Goal: Task Accomplishment & Management: Manage account settings

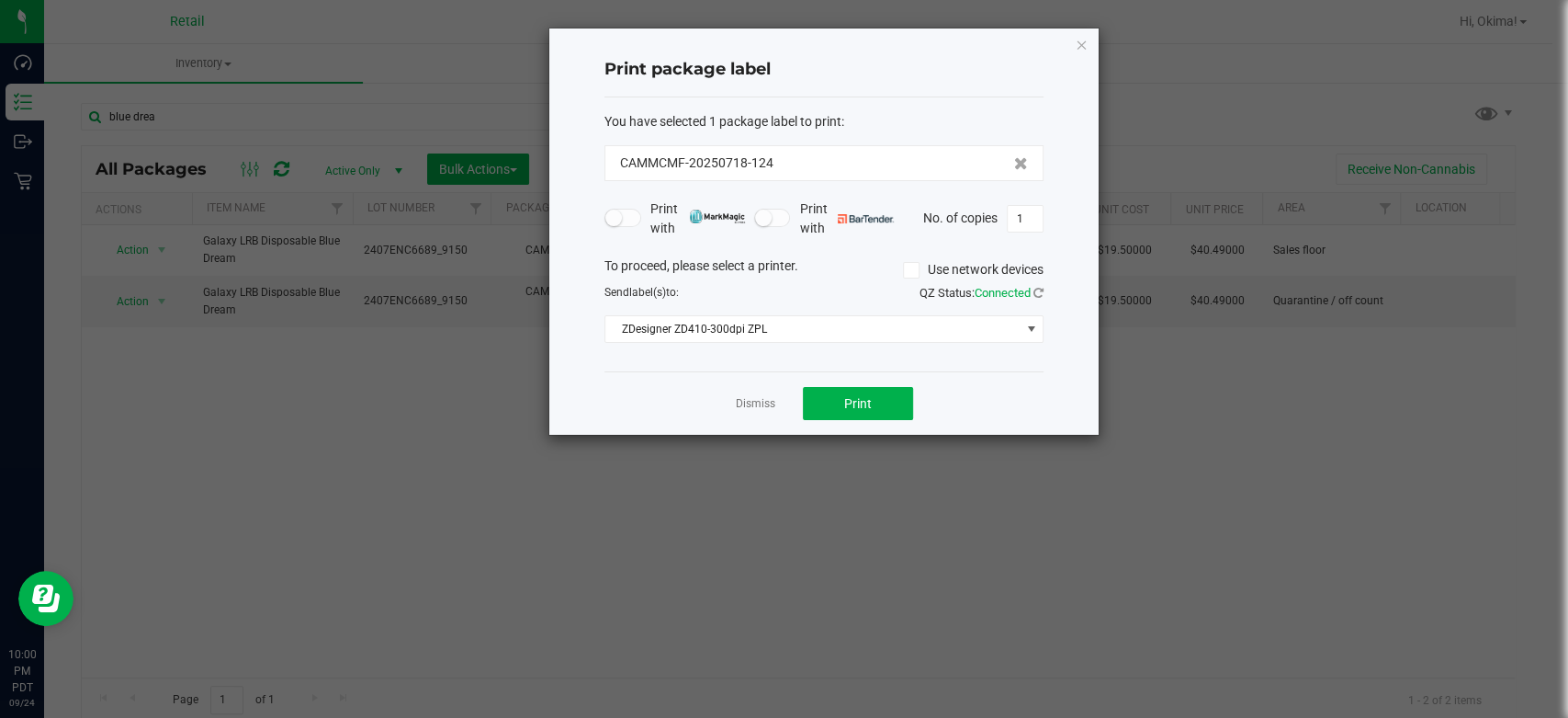
drag, startPoint x: 780, startPoint y: 536, endPoint x: 889, endPoint y: 454, distance: 136.4
click at [780, 536] on ngb-modal-window "Print package label You have selected 1 package label to print : CAMMCMF-202507…" at bounding box center [791, 359] width 1582 height 718
click at [752, 425] on div "Dismiss Print" at bounding box center [824, 403] width 439 height 64
click at [752, 411] on app-cancel-button "Dismiss" at bounding box center [755, 404] width 39 height 19
click at [752, 403] on link "Dismiss" at bounding box center [755, 404] width 39 height 15
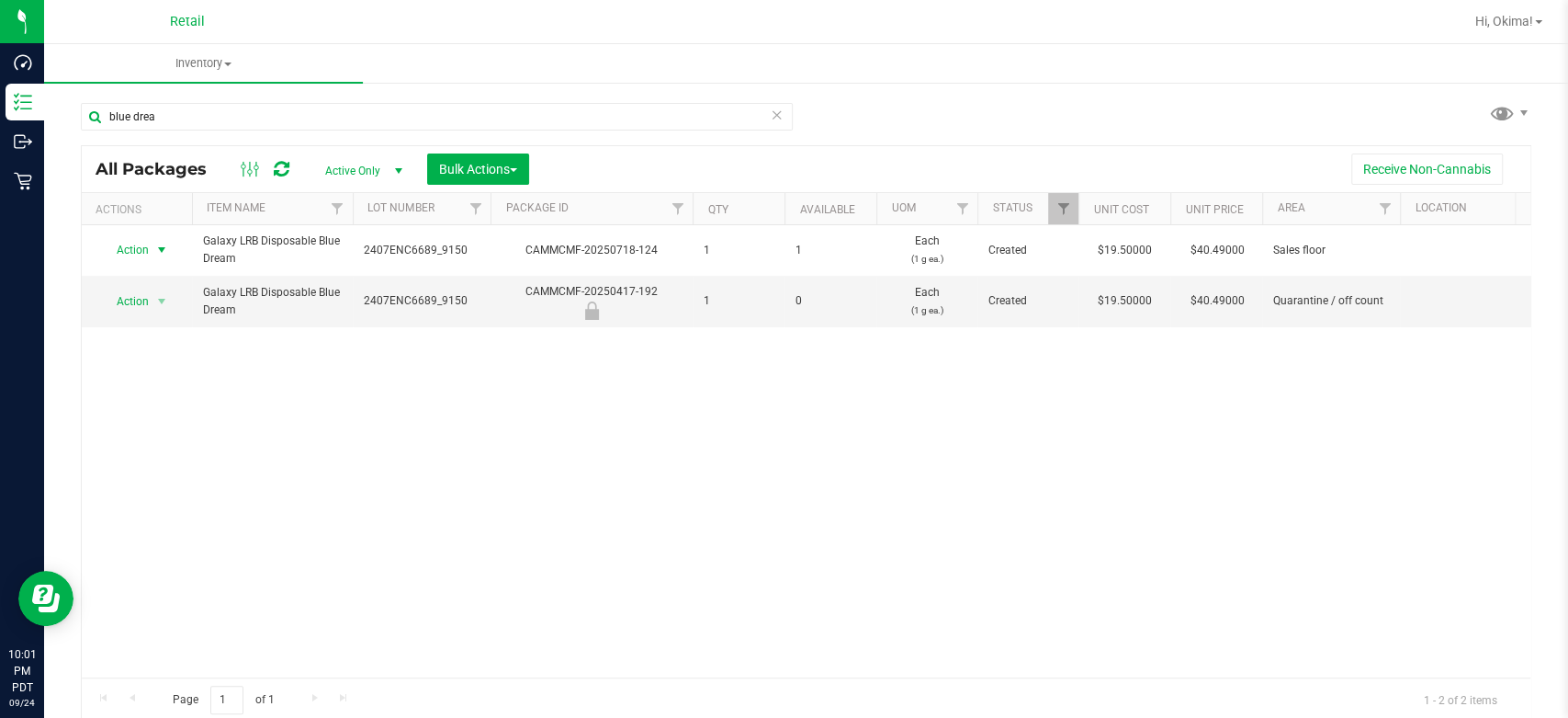
click at [357, 407] on div "Action Action Create package Edit attributes Global inventory Lock package Pack…" at bounding box center [806, 450] width 1449 height 452
click at [1483, 10] on div "Hi, Okima!" at bounding box center [1509, 22] width 82 height 32
click at [1472, 30] on link "Hi, Okima!" at bounding box center [1509, 22] width 82 height 19
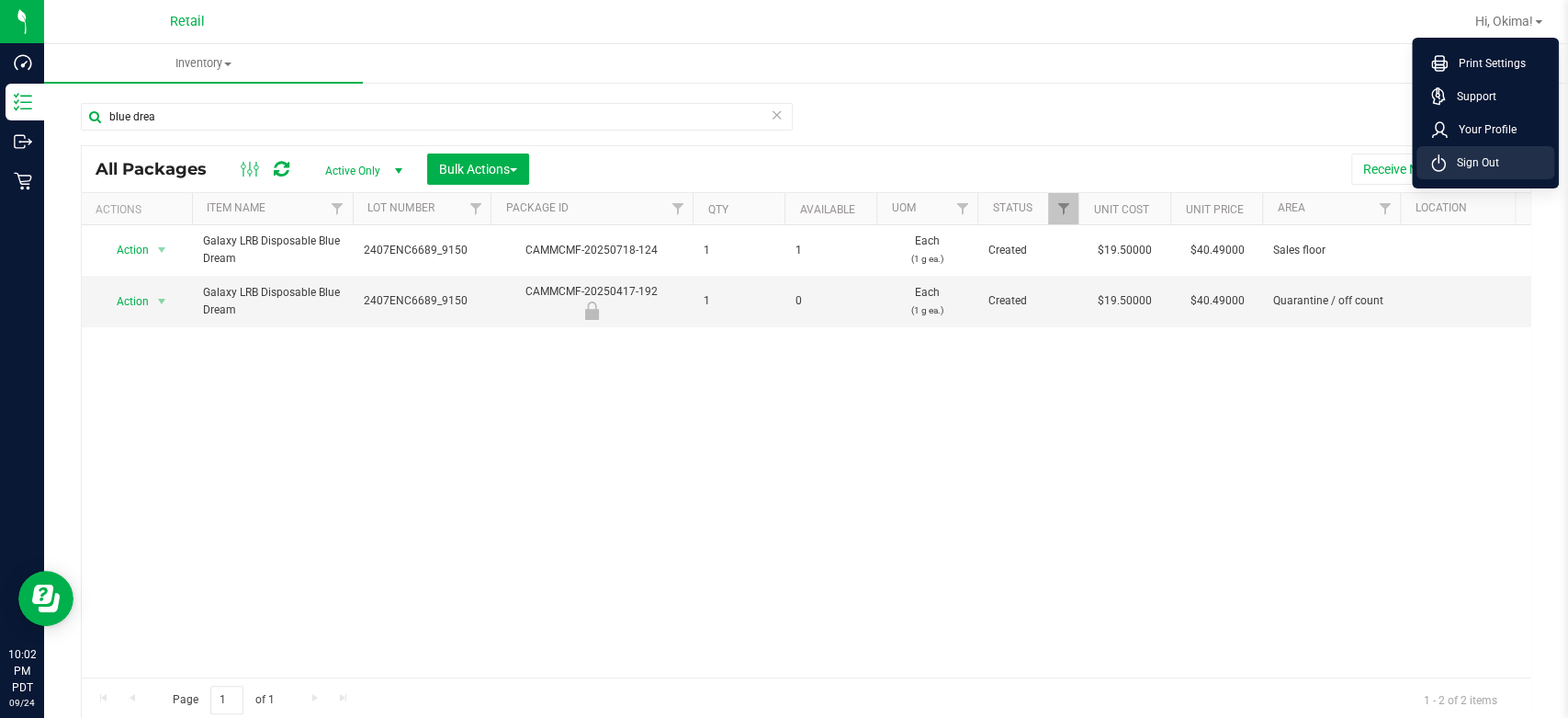
click at [1499, 156] on span "Sign Out" at bounding box center [1473, 162] width 53 height 18
